Goal: Obtain resource: Obtain resource

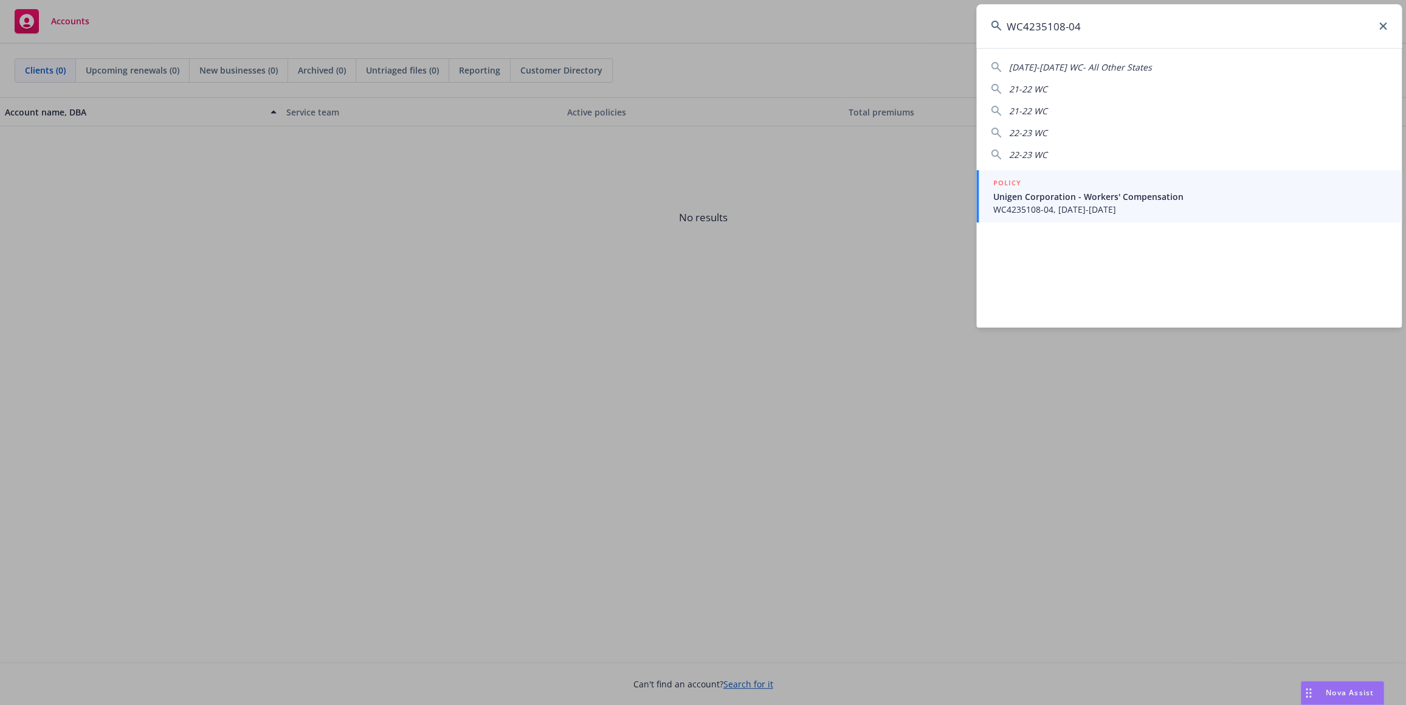
type input "WC4235108-04"
click at [1076, 201] on span "Unigen Corporation - Workers' Compensation" at bounding box center [1190, 196] width 394 height 13
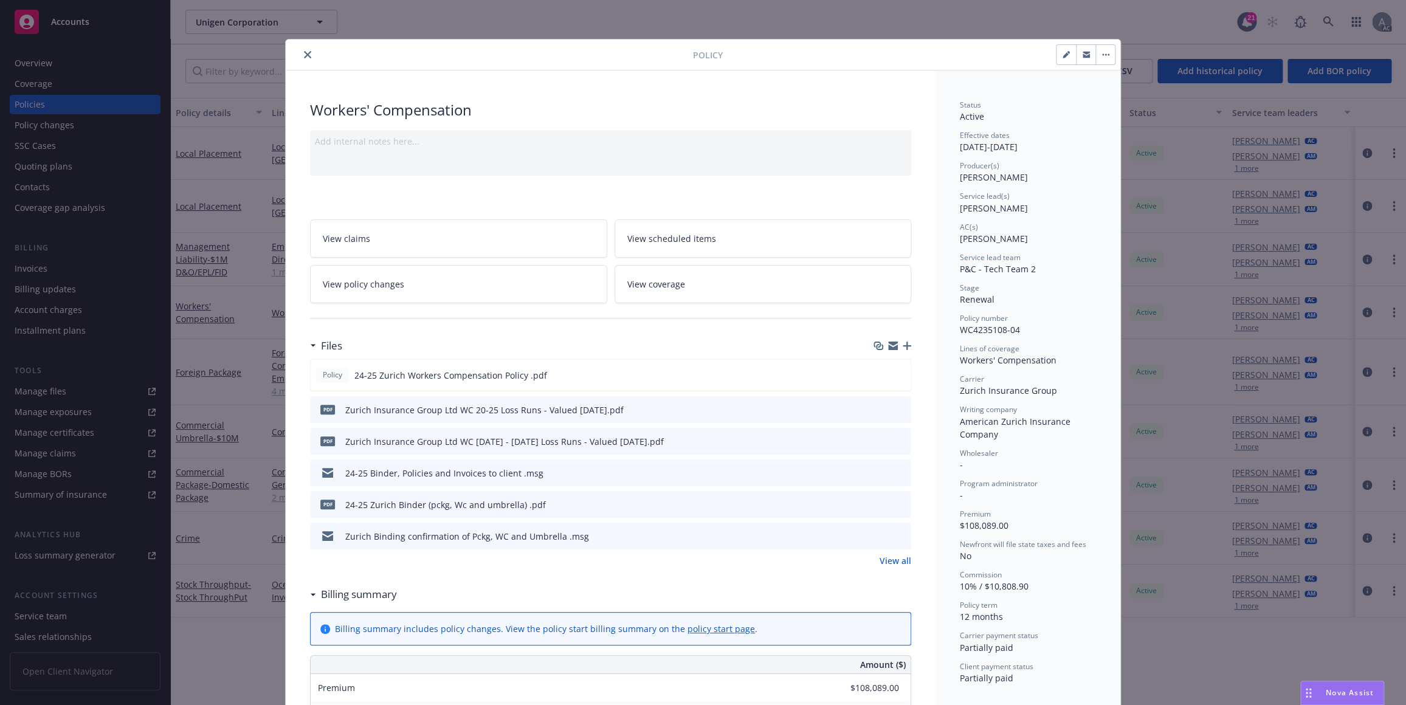
click at [894, 409] on icon "preview file" at bounding box center [899, 409] width 11 height 9
click at [693, 444] on div "pdf Zurich Insurance Group Ltd WC 2020 - 2025 Loss Runs - Valued 2025-05-31.pdf" at bounding box center [610, 441] width 601 height 27
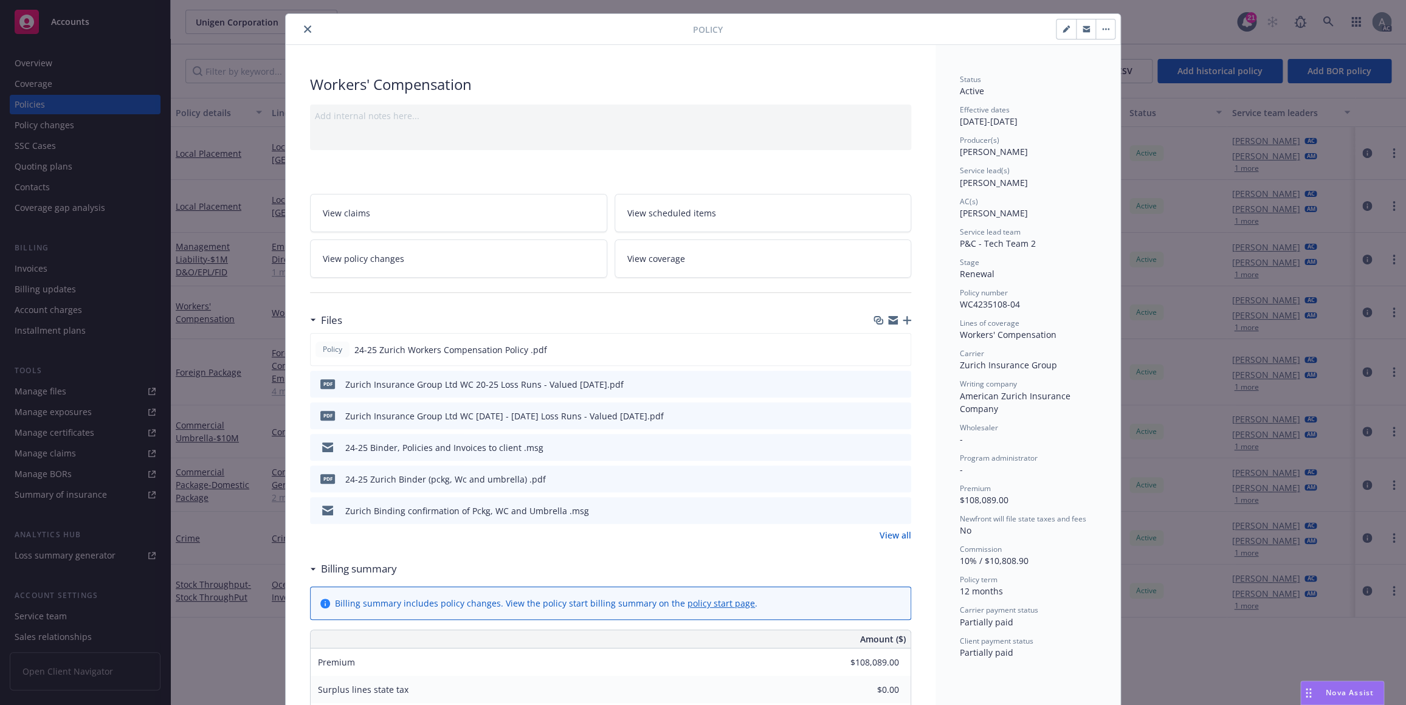
scroll to position [36, 0]
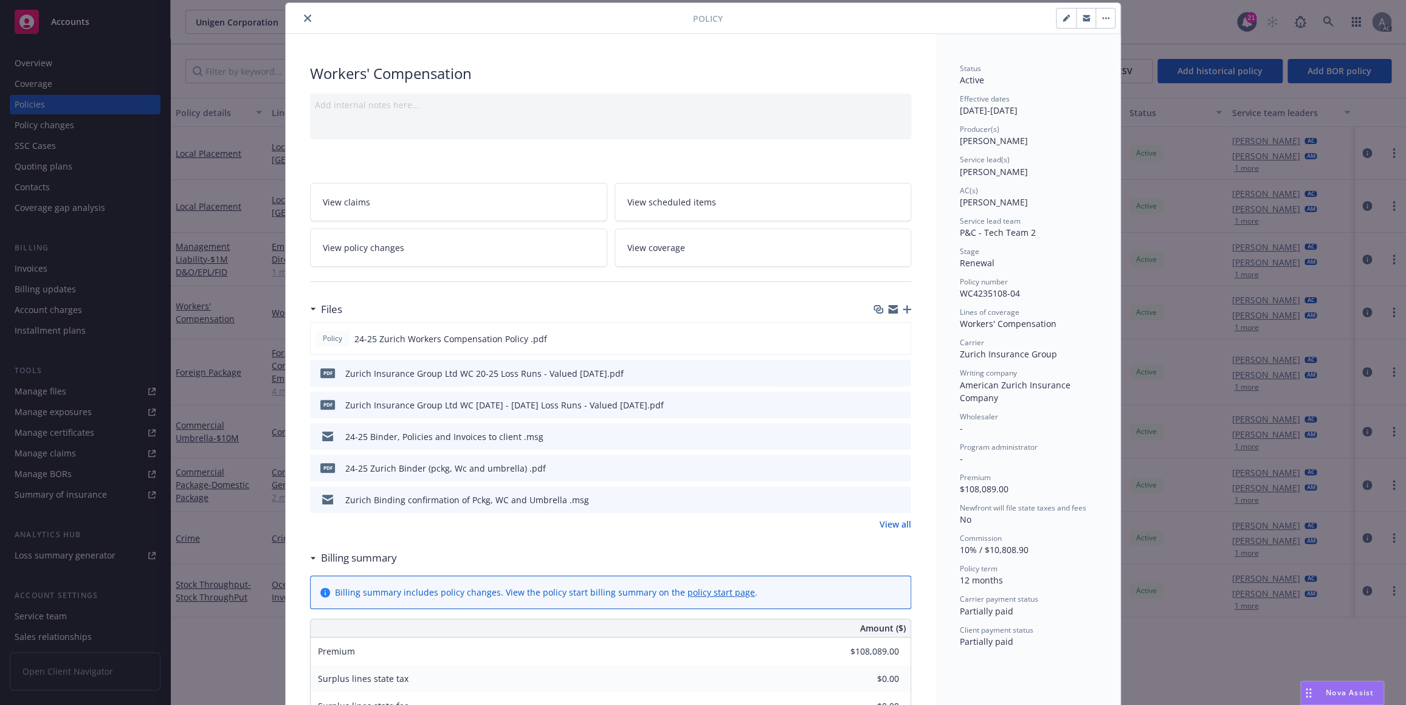
click at [894, 467] on icon "preview file" at bounding box center [899, 467] width 11 height 9
click at [884, 524] on link "View all" at bounding box center [895, 524] width 32 height 13
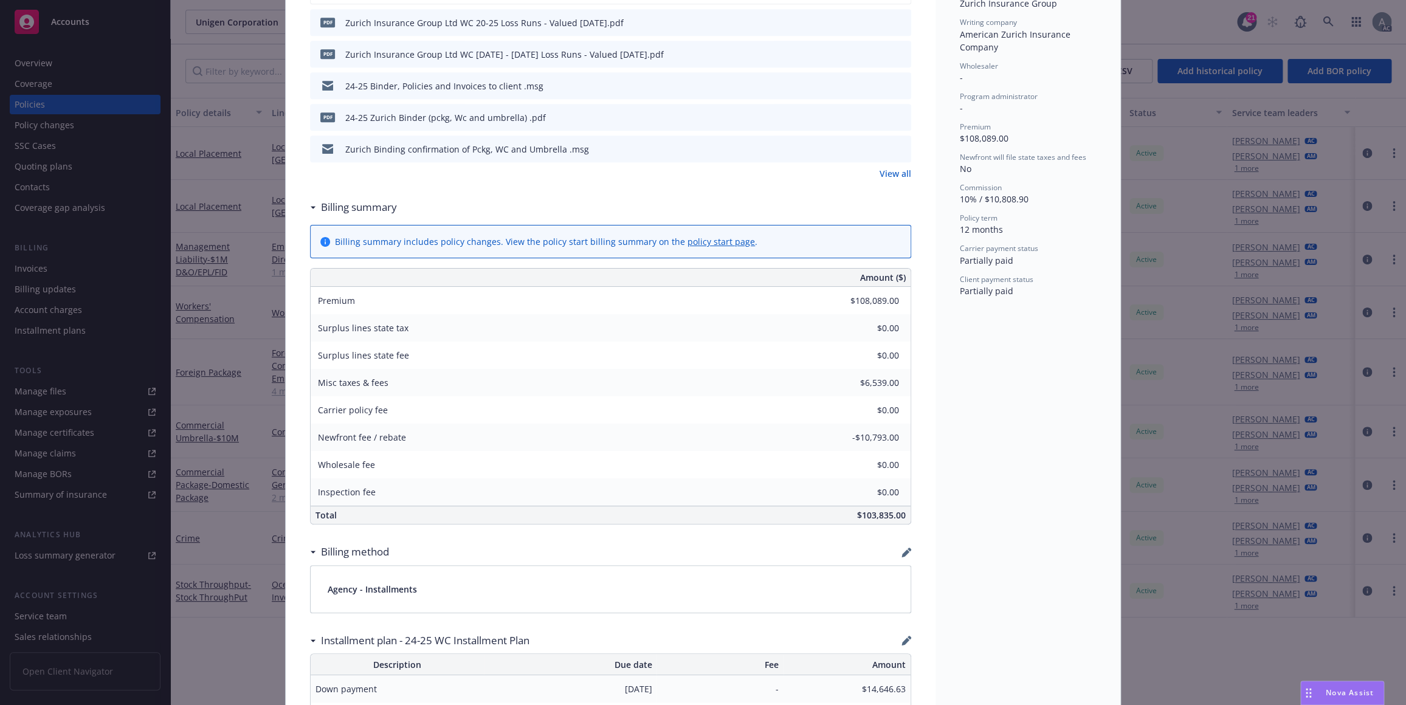
scroll to position [280, 0]
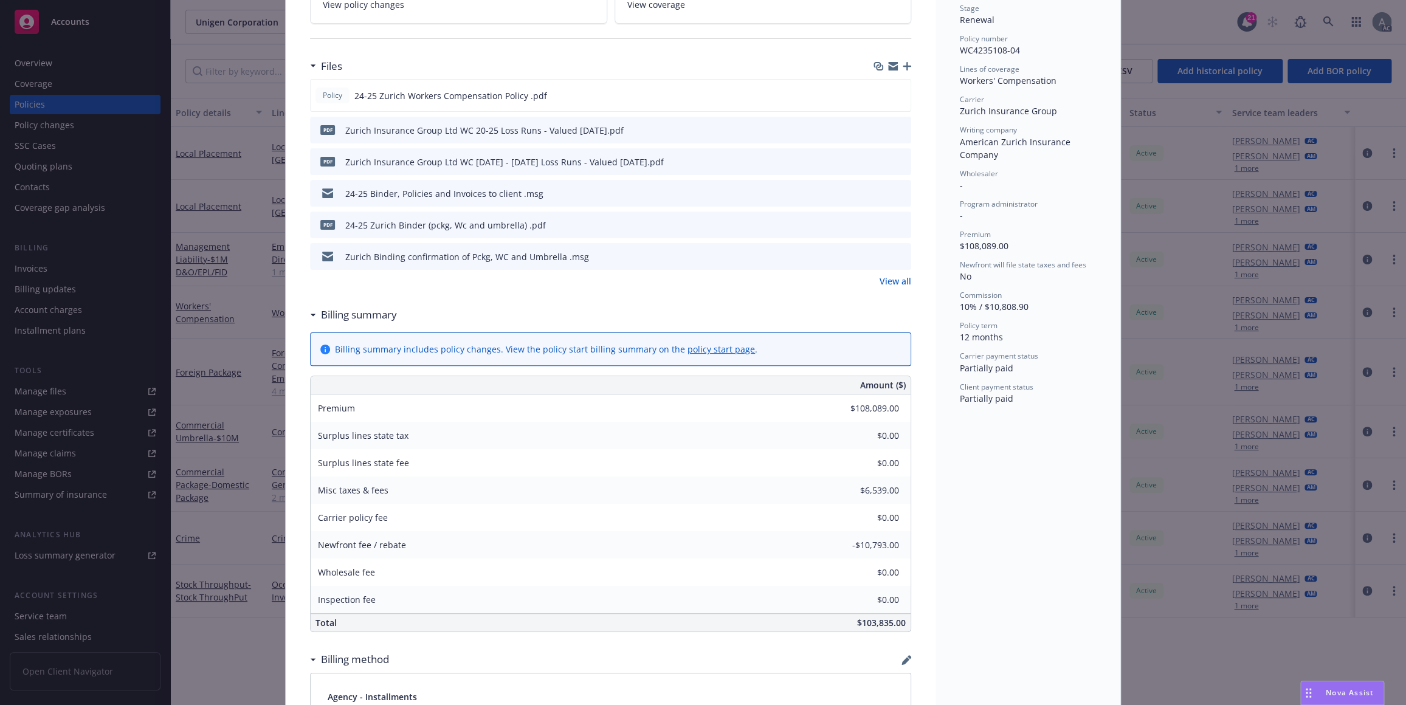
click at [891, 281] on link "View all" at bounding box center [895, 281] width 32 height 13
